Goal: Transaction & Acquisition: Purchase product/service

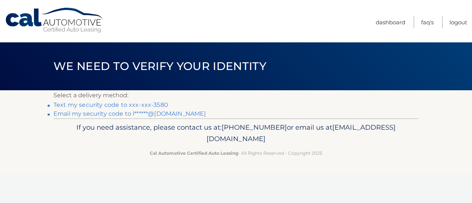
click at [155, 104] on link "Text my security code to xxx-xxx-3580" at bounding box center [111, 105] width 115 height 7
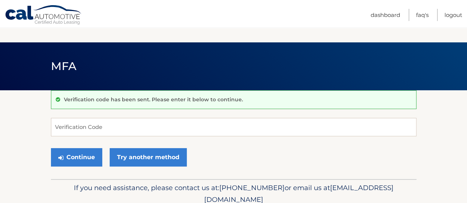
scroll to position [31, 0]
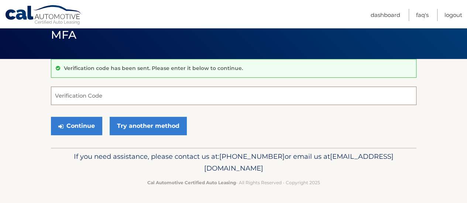
click at [90, 96] on input "Verification Code" at bounding box center [233, 96] width 365 height 18
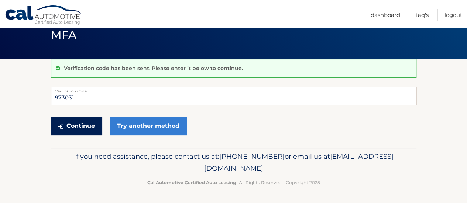
type input "973031"
click at [82, 122] on button "Continue" at bounding box center [76, 126] width 51 height 18
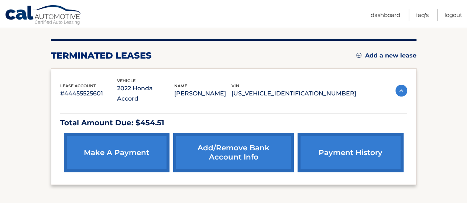
scroll to position [85, 0]
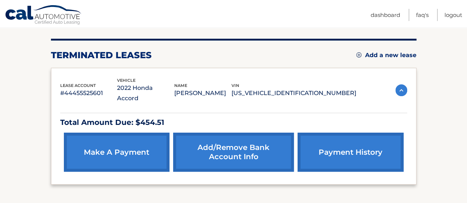
click at [140, 139] on link "make a payment" at bounding box center [117, 152] width 106 height 39
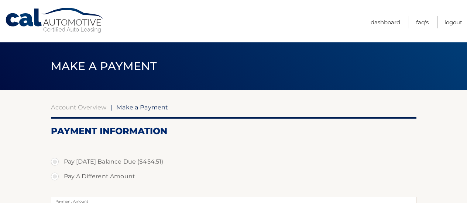
select select "Y2JkZDk0OTUtZWVkNy00YzVjLTkyNzAtODZmNTBkYWE2YjMx"
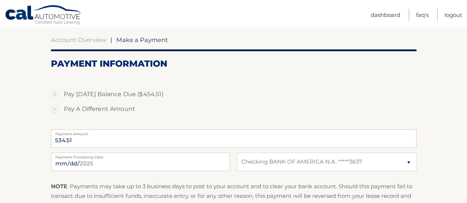
scroll to position [67, 0]
click at [61, 142] on input "534.51" at bounding box center [233, 139] width 365 height 18
drag, startPoint x: 81, startPoint y: 146, endPoint x: 38, endPoint y: 142, distance: 43.7
click at [38, 142] on section "Account Overview | Make a Payment Payment Information Pay [DATE] Balance Due ($…" at bounding box center [233, 141] width 467 height 236
click at [109, 142] on input "534.51" at bounding box center [233, 139] width 365 height 18
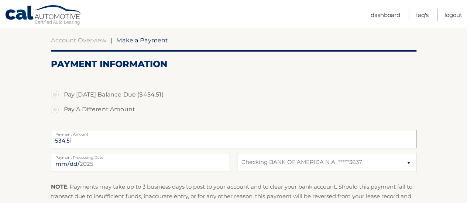
drag, startPoint x: 127, startPoint y: 141, endPoint x: 52, endPoint y: 141, distance: 75.3
click at [52, 141] on input "534.51" at bounding box center [233, 139] width 365 height 18
click at [116, 140] on input "534.51" at bounding box center [233, 139] width 365 height 18
click at [58, 94] on label "Pay [DATE] Balance Due ($454.51)" at bounding box center [233, 94] width 365 height 15
click at [58, 94] on input "Pay Today's Balance Due ($454.51)" at bounding box center [57, 93] width 7 height 12
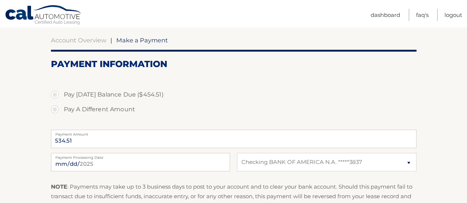
radio input "true"
type input "454.51"
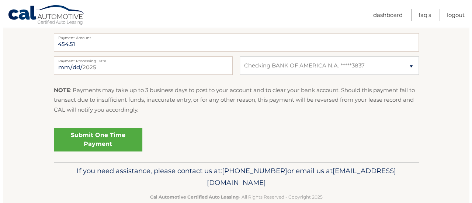
scroll to position [179, 0]
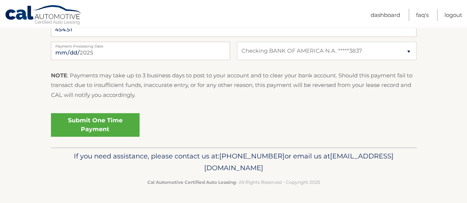
click at [114, 126] on link "Submit One Time Payment" at bounding box center [95, 125] width 89 height 24
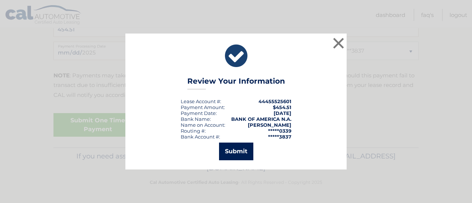
click at [236, 156] on button "Submit" at bounding box center [236, 152] width 34 height 18
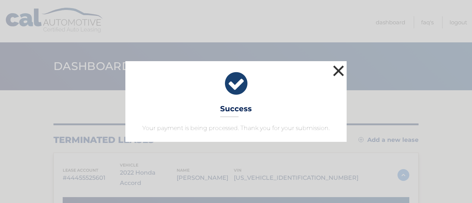
click at [338, 73] on button "×" at bounding box center [338, 70] width 15 height 15
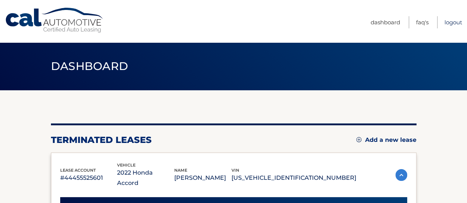
click at [458, 18] on link "Logout" at bounding box center [453, 22] width 18 height 12
